Goal: Information Seeking & Learning: Learn about a topic

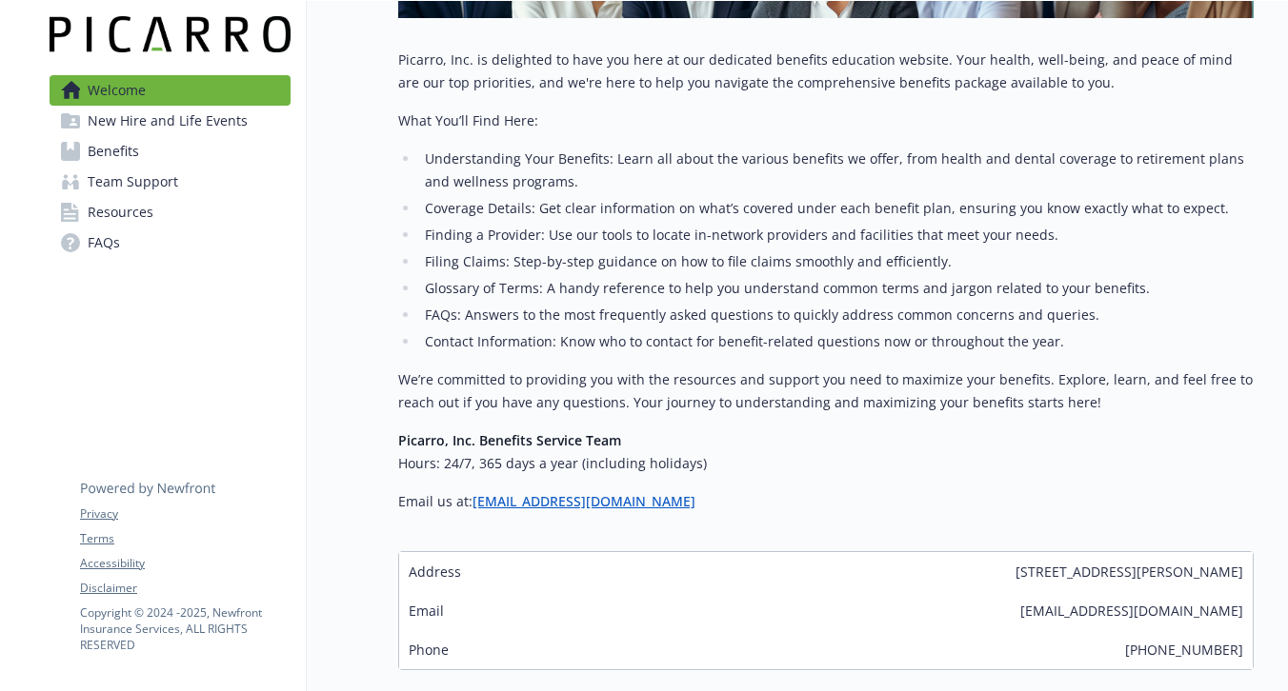
scroll to position [551, 0]
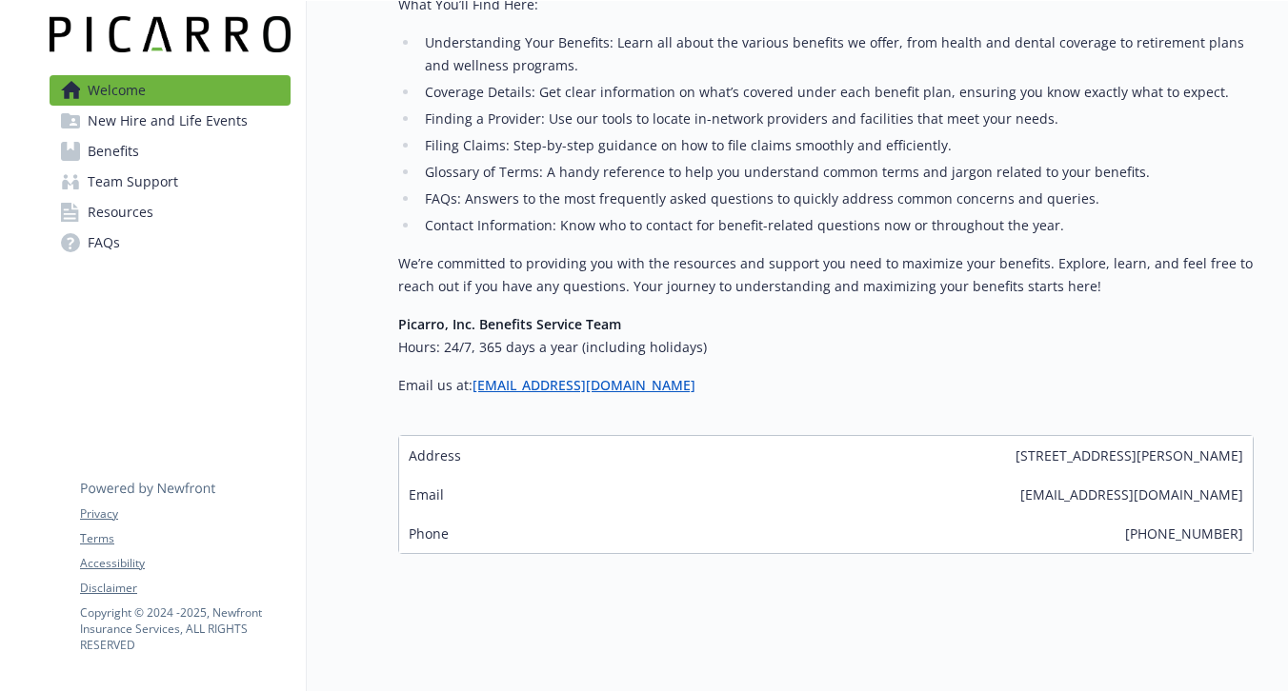
click at [110, 156] on span "Benefits" at bounding box center [113, 151] width 51 height 30
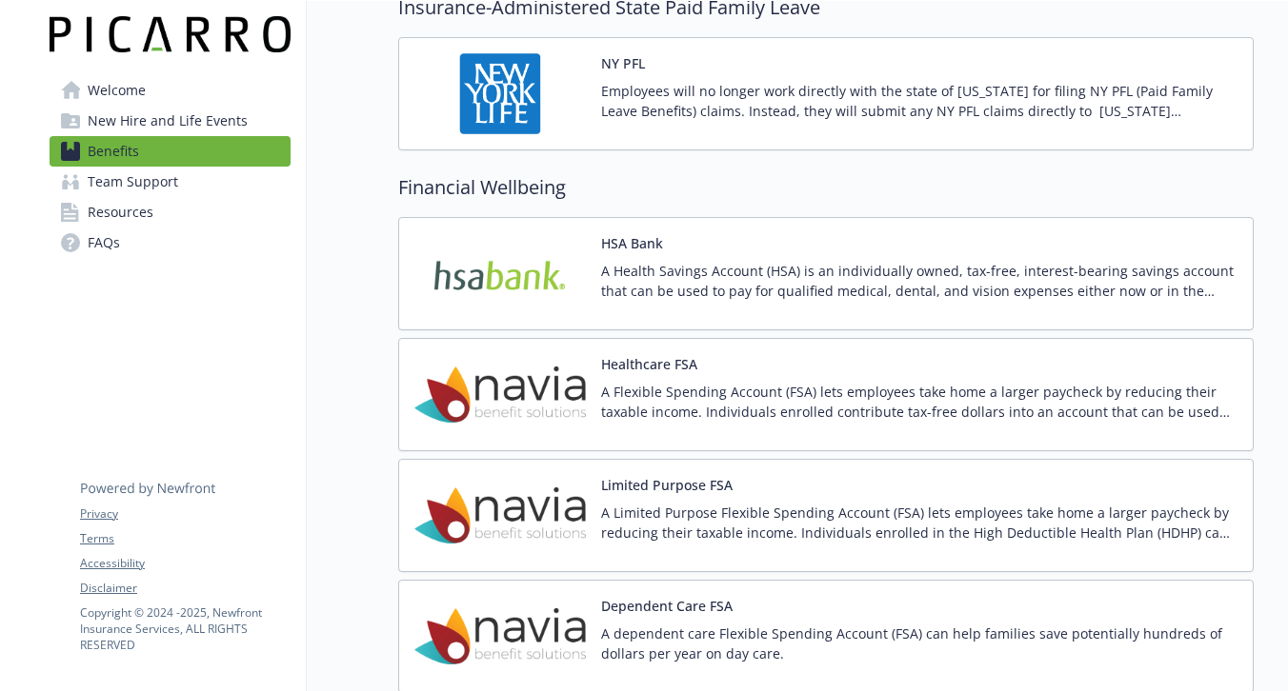
click at [499, 276] on img at bounding box center [499, 273] width 171 height 81
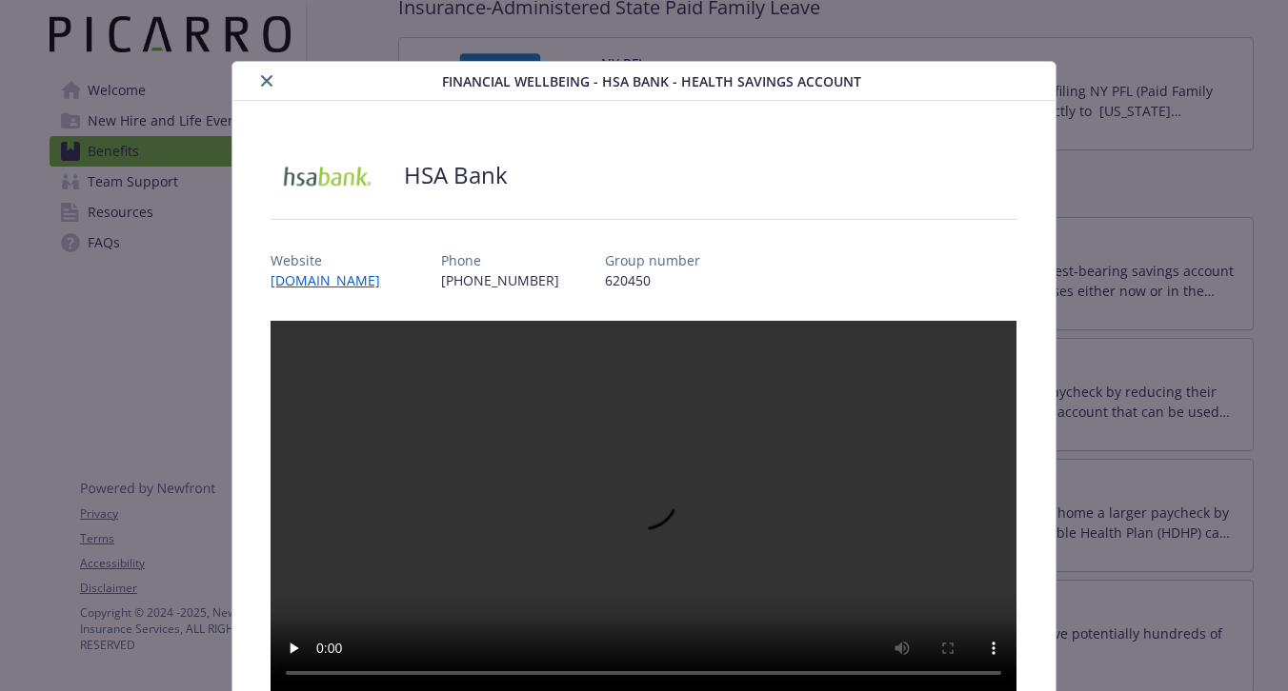
scroll to position [57, 0]
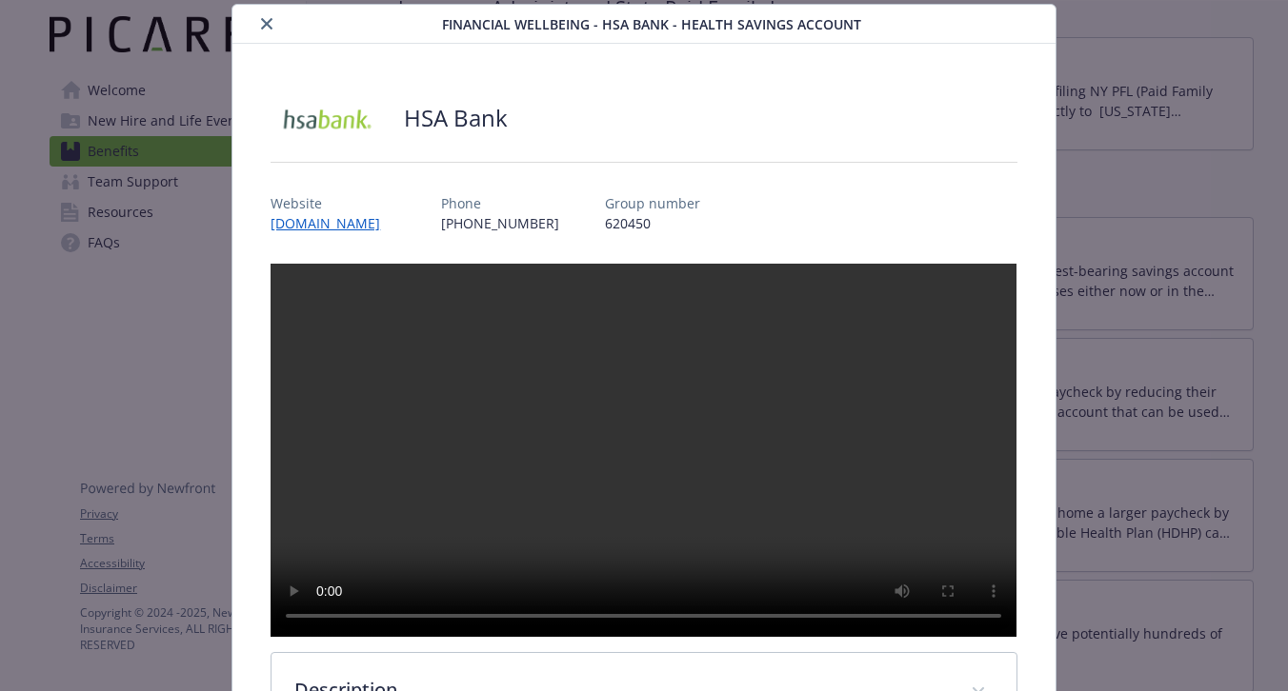
click at [271, 22] on icon "close" at bounding box center [266, 23] width 11 height 11
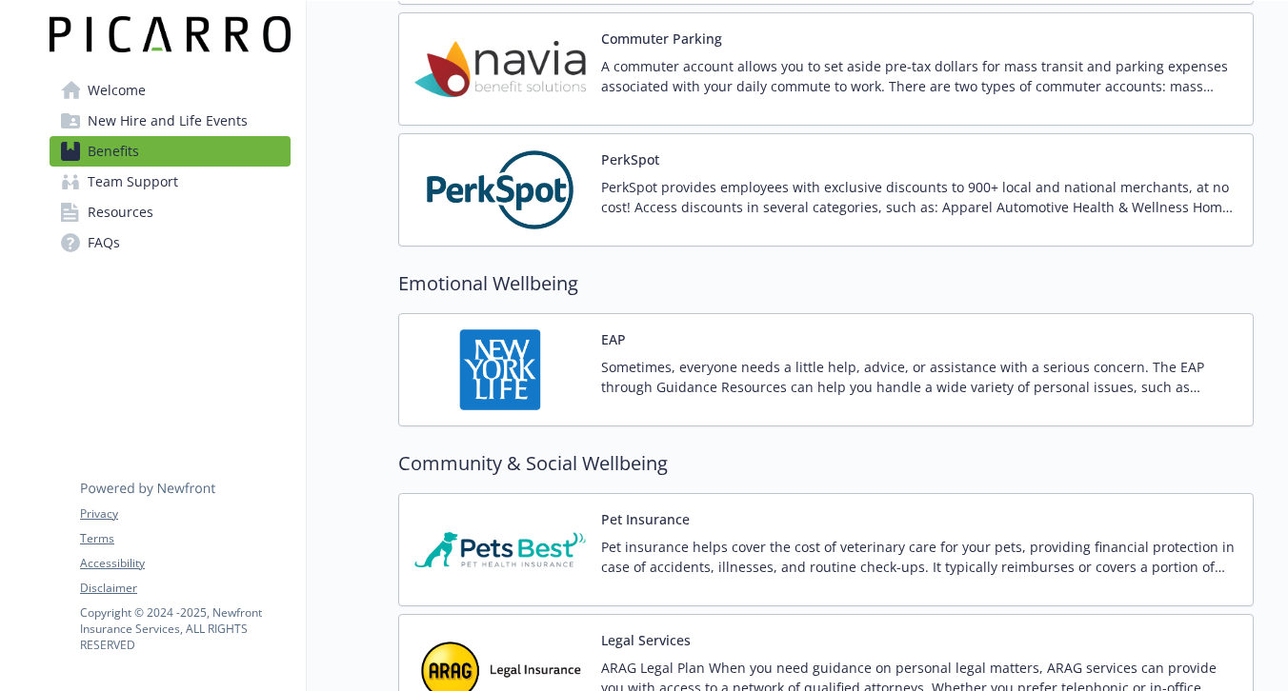
scroll to position [3326, 0]
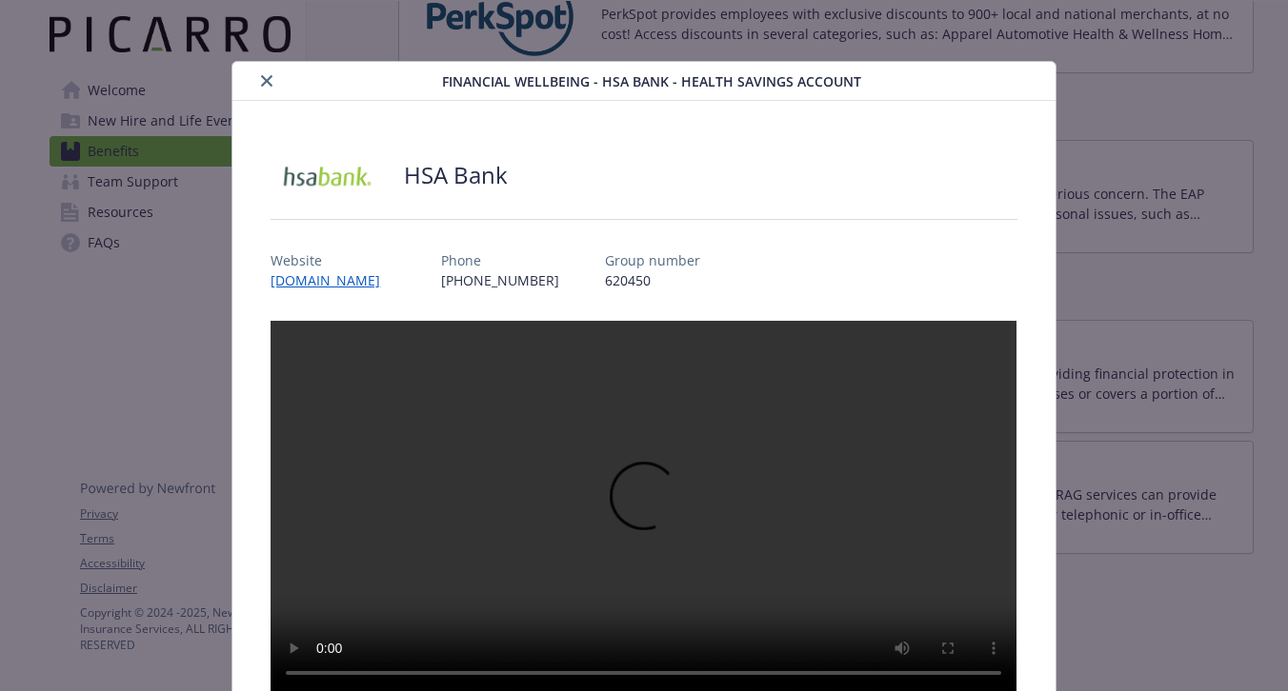
scroll to position [57, 0]
